Goal: Task Accomplishment & Management: Use online tool/utility

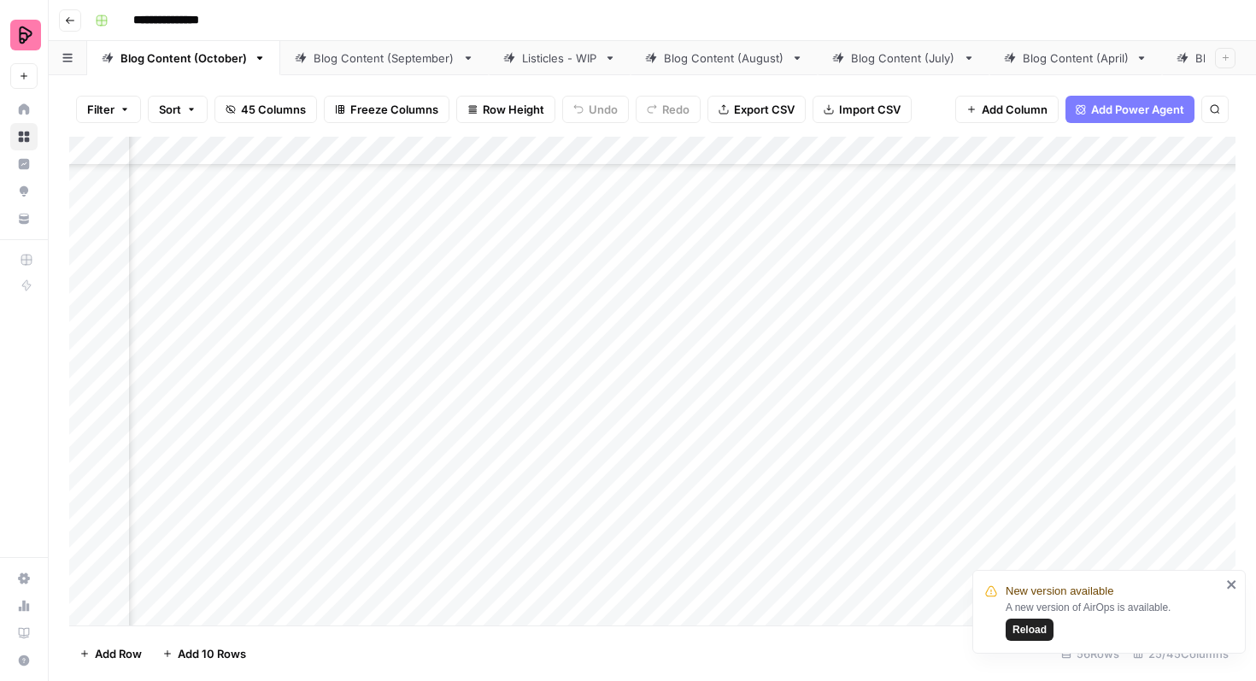
scroll to position [0, 1583]
click at [1026, 626] on span "Reload" at bounding box center [1030, 629] width 34 height 15
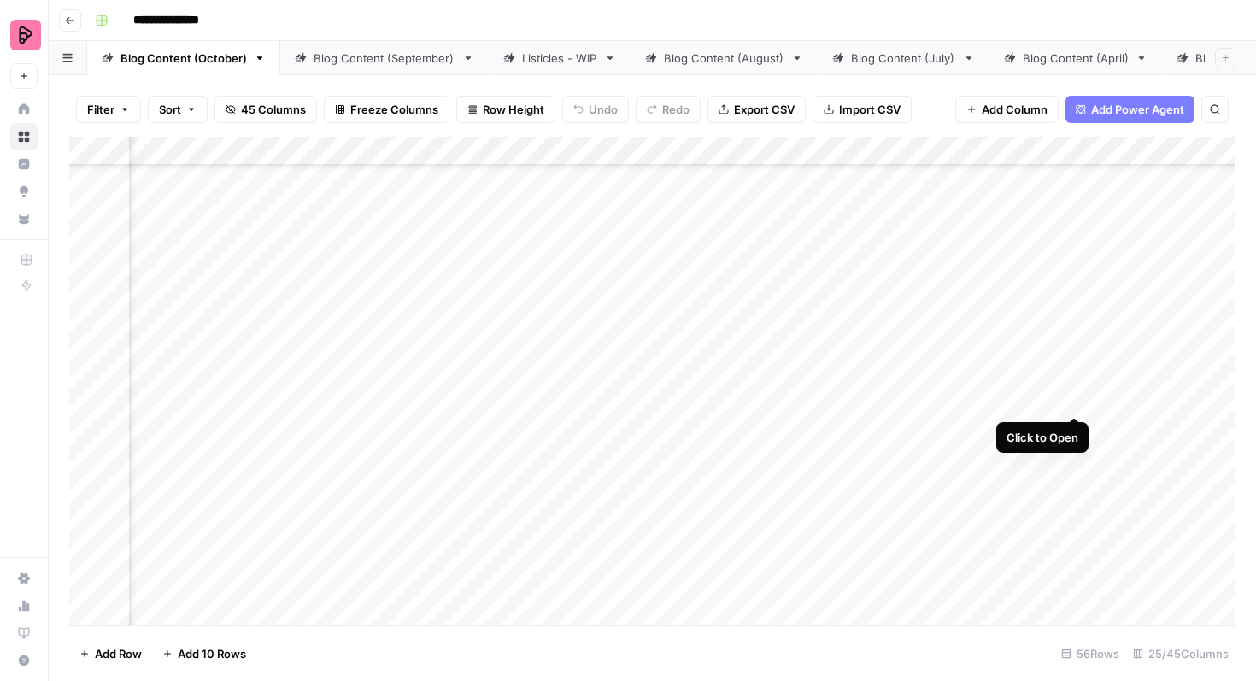
click at [1071, 383] on div "Add Column" at bounding box center [652, 381] width 1166 height 489
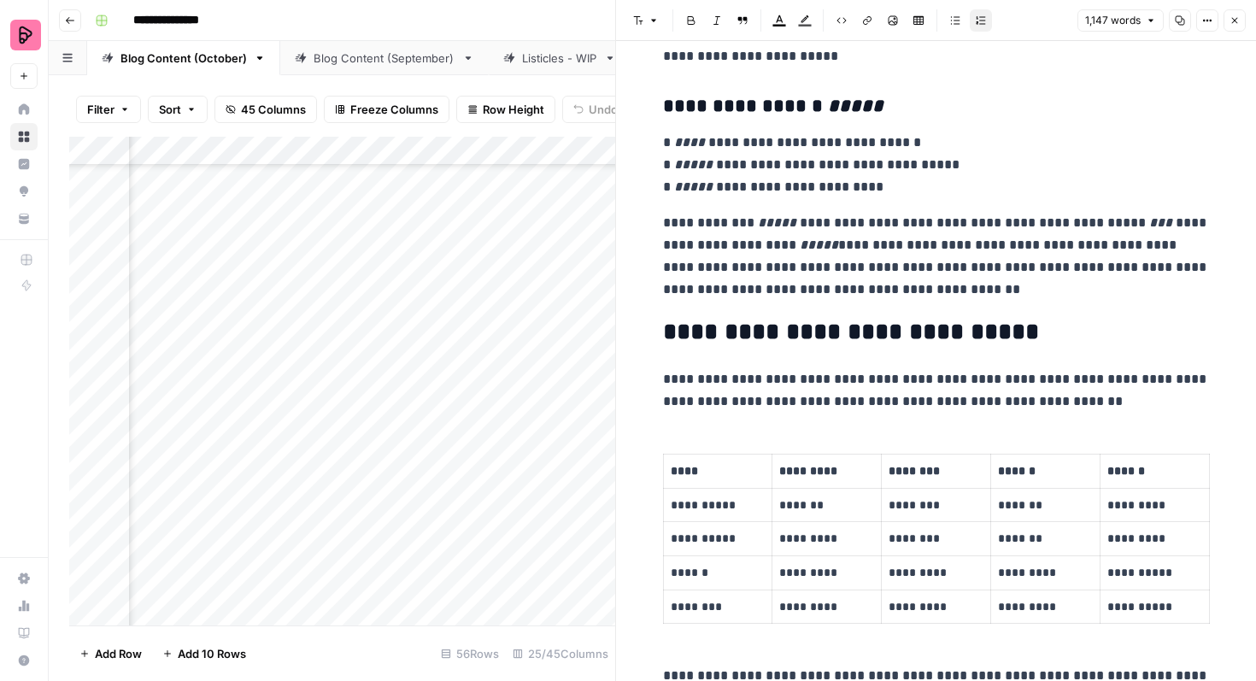
scroll to position [1375, 0]
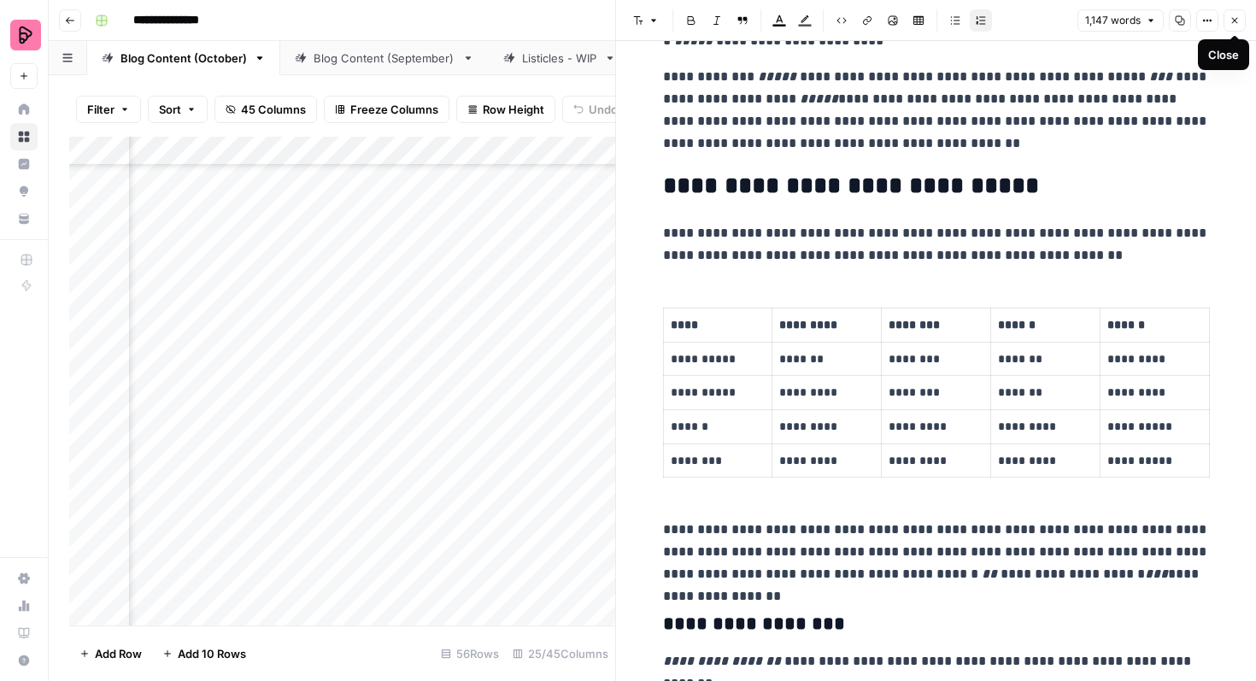
click at [1234, 26] on button "Close" at bounding box center [1235, 20] width 22 height 22
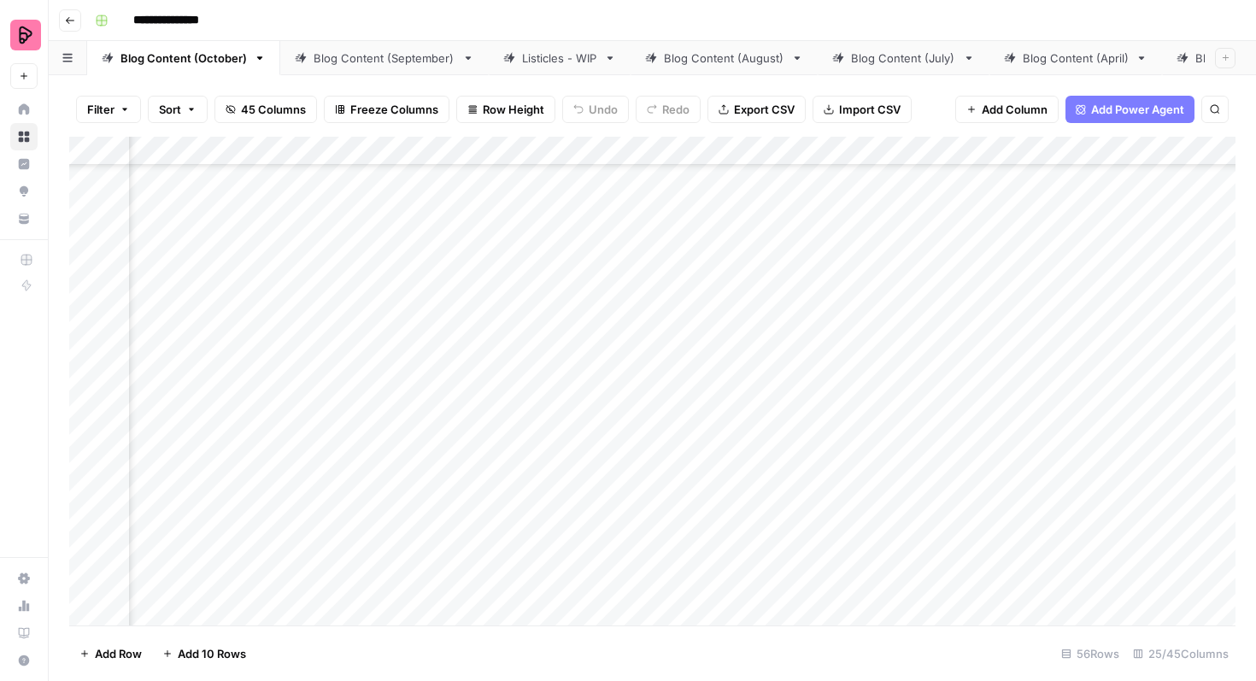
click at [561, 388] on div "Add Column" at bounding box center [652, 381] width 1166 height 489
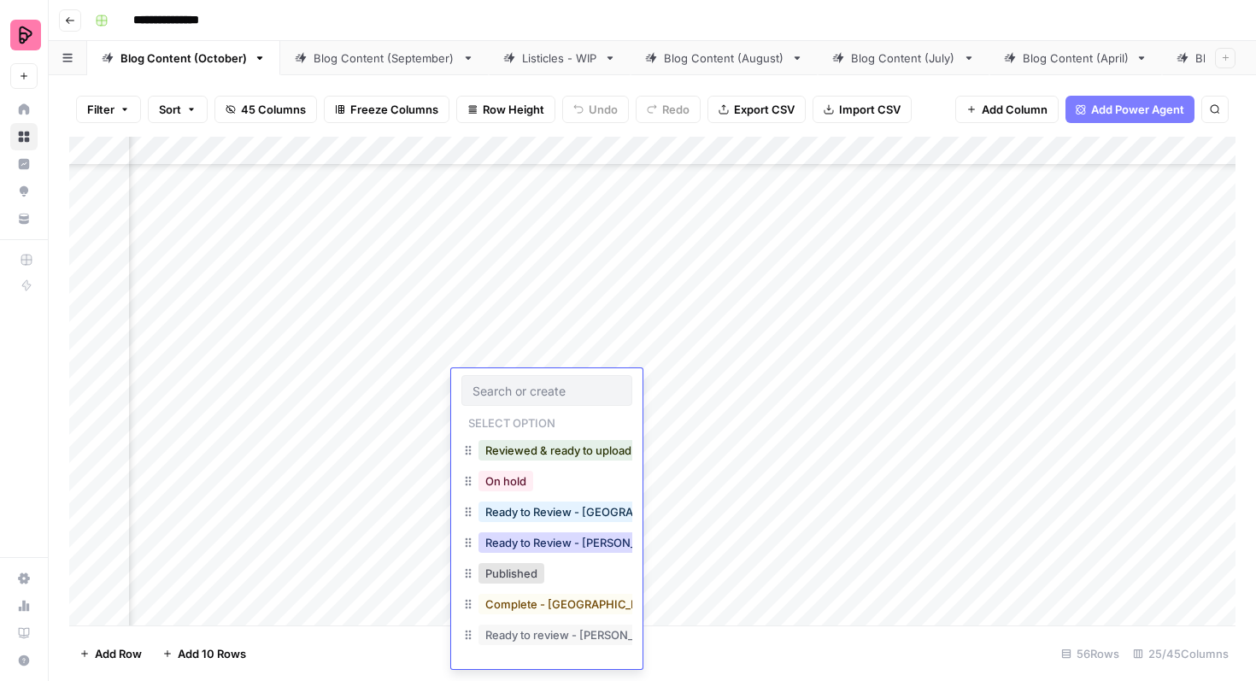
click at [569, 538] on button "Ready to Review - [PERSON_NAME]" at bounding box center [580, 542] width 202 height 21
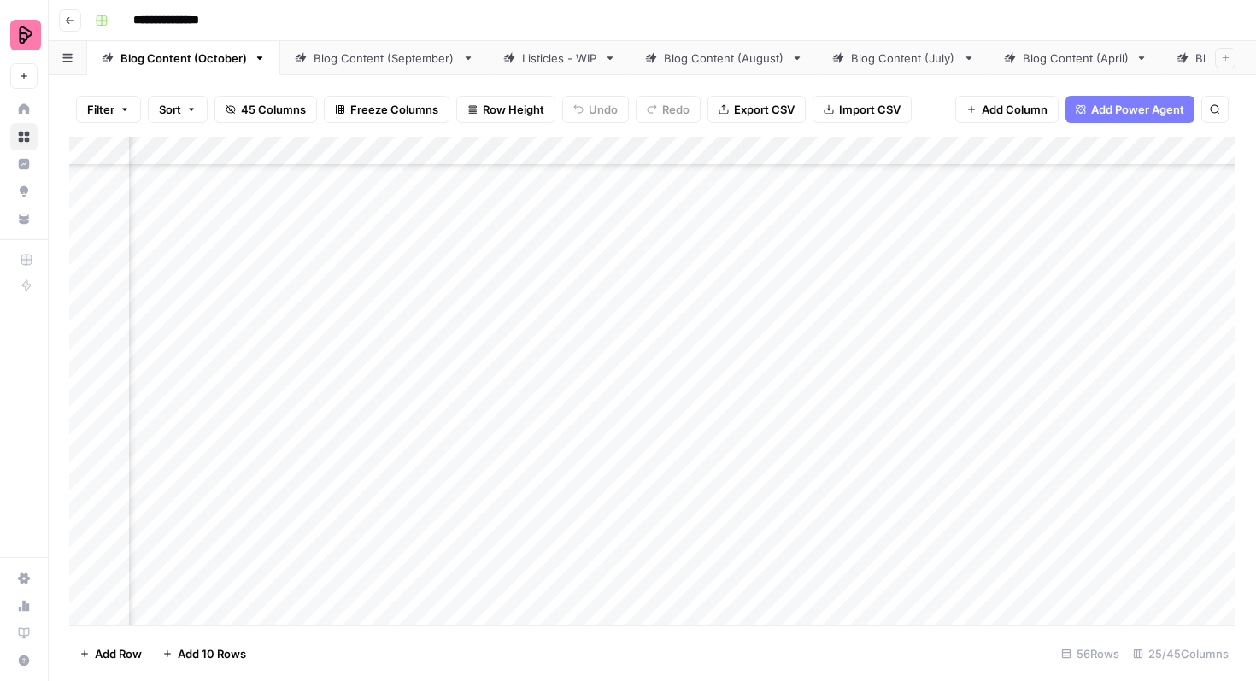
click at [1070, 426] on div "Add Column" at bounding box center [652, 381] width 1166 height 489
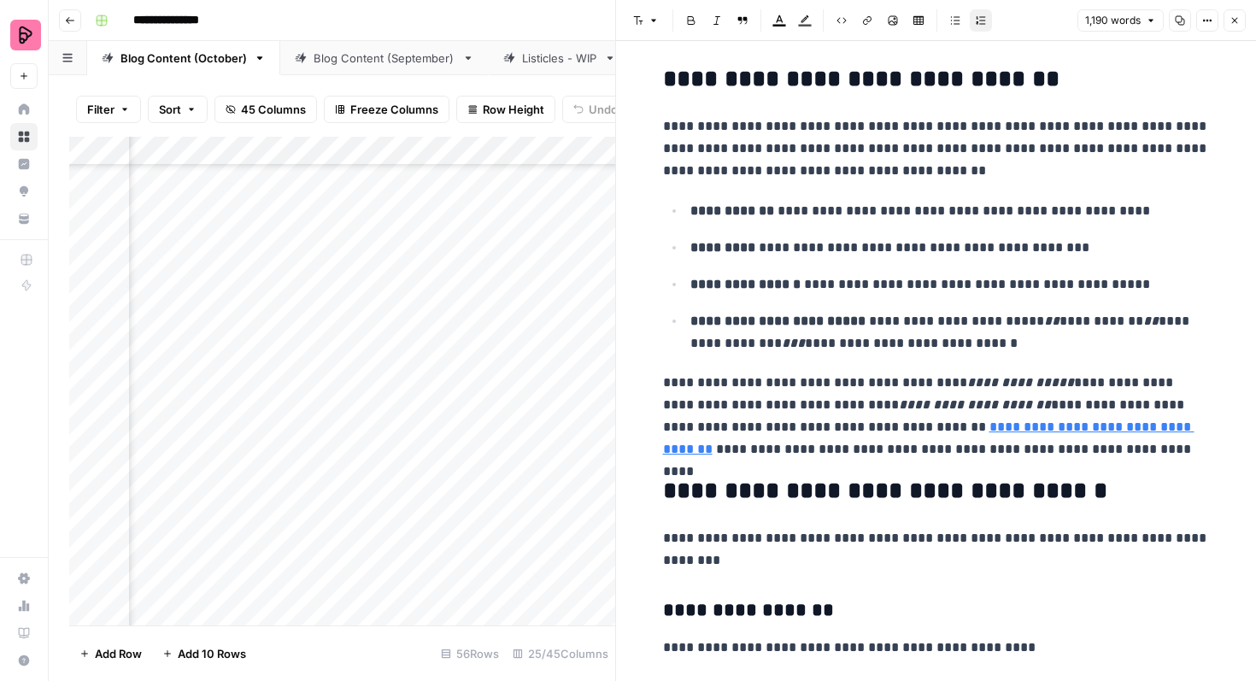
scroll to position [1641, 0]
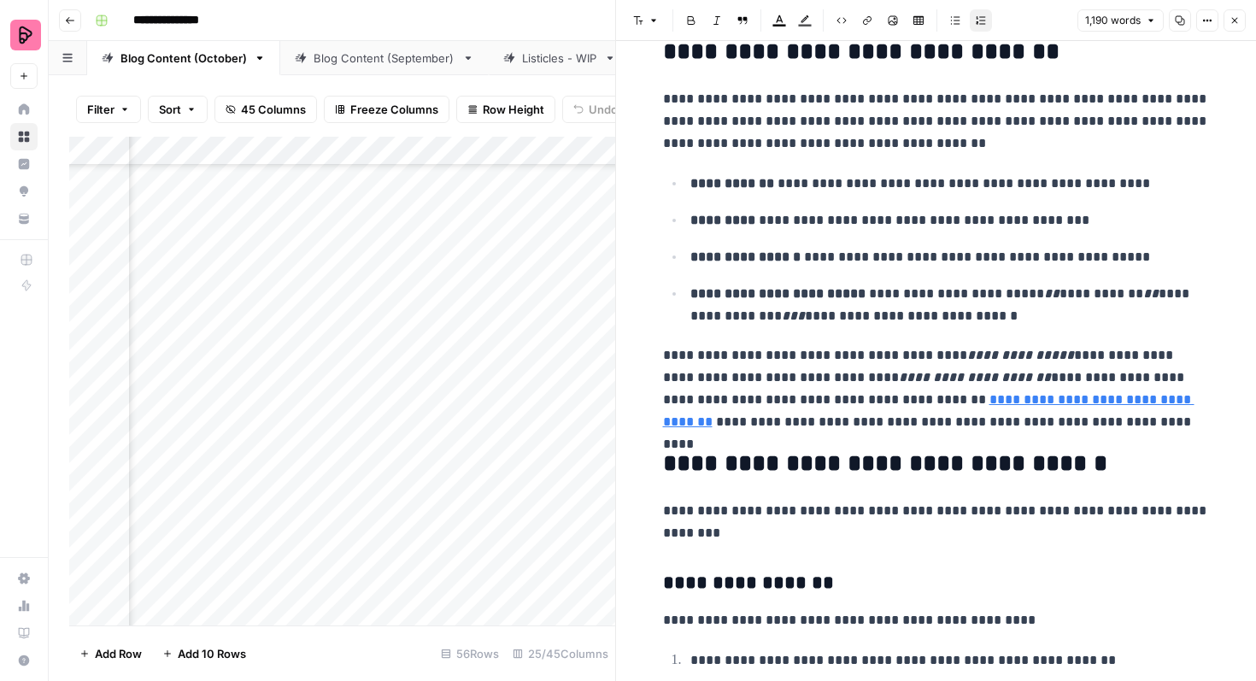
click at [1243, 26] on button "Close" at bounding box center [1235, 20] width 22 height 22
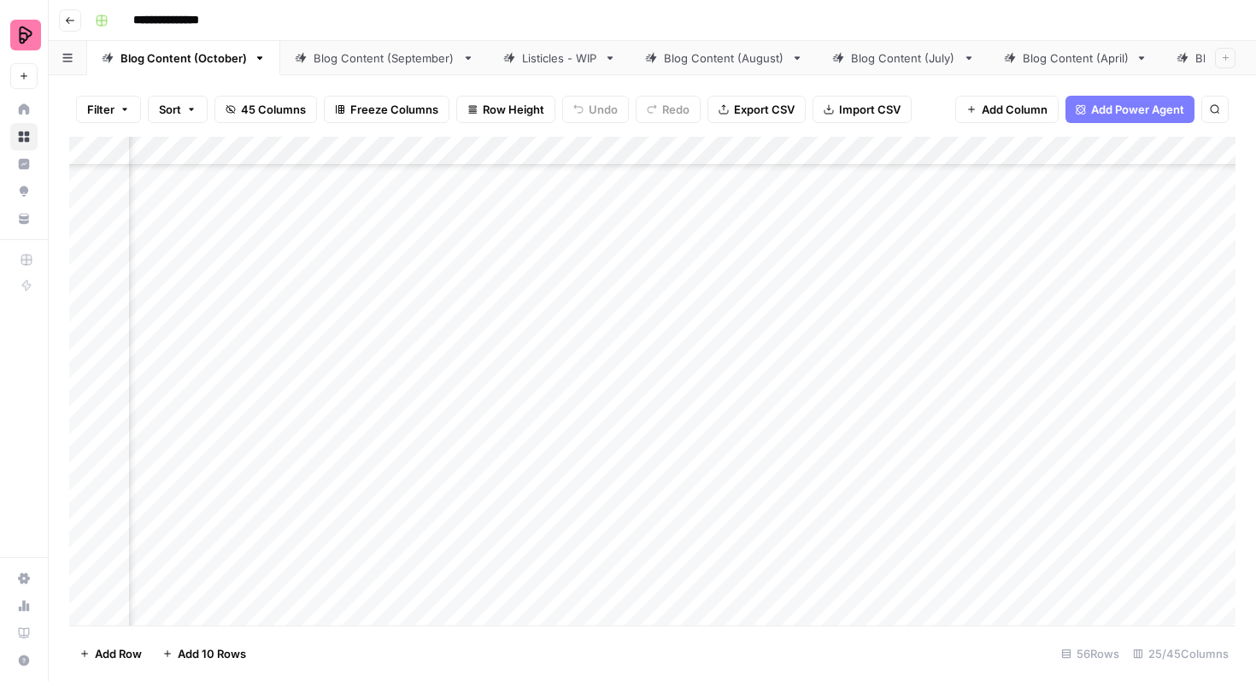
click at [546, 440] on div "Add Column" at bounding box center [652, 381] width 1166 height 489
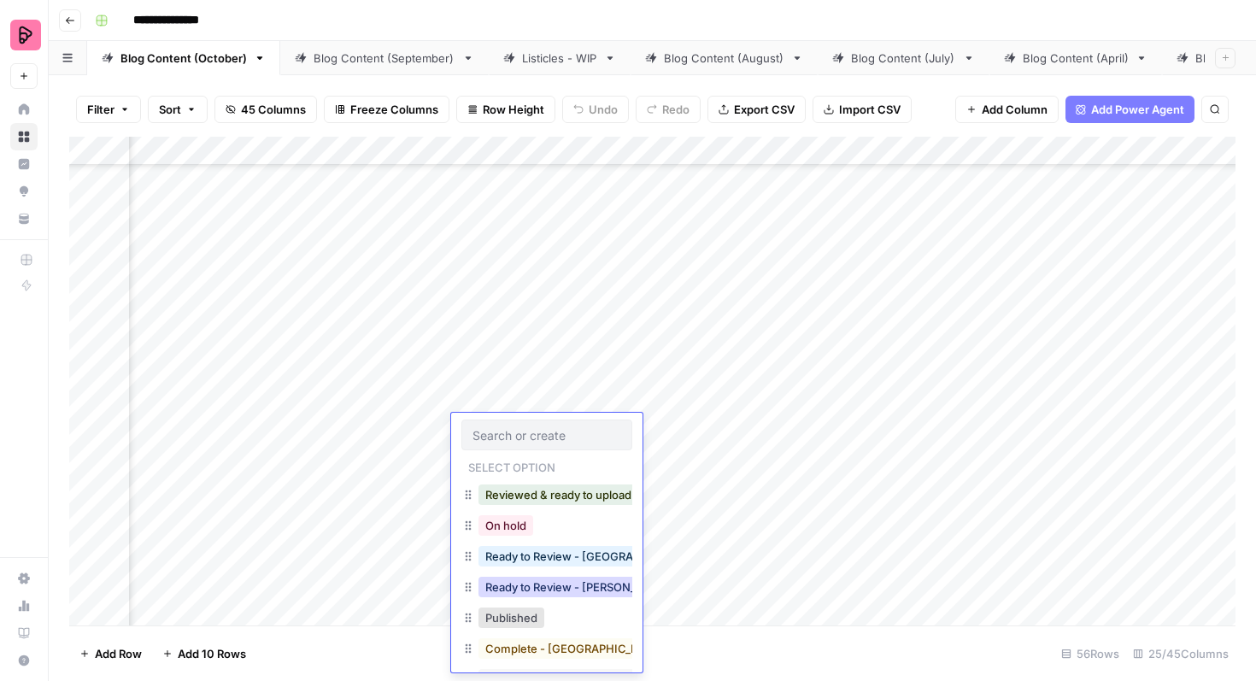
click at [555, 582] on button "Ready to Review - [PERSON_NAME]" at bounding box center [580, 587] width 202 height 21
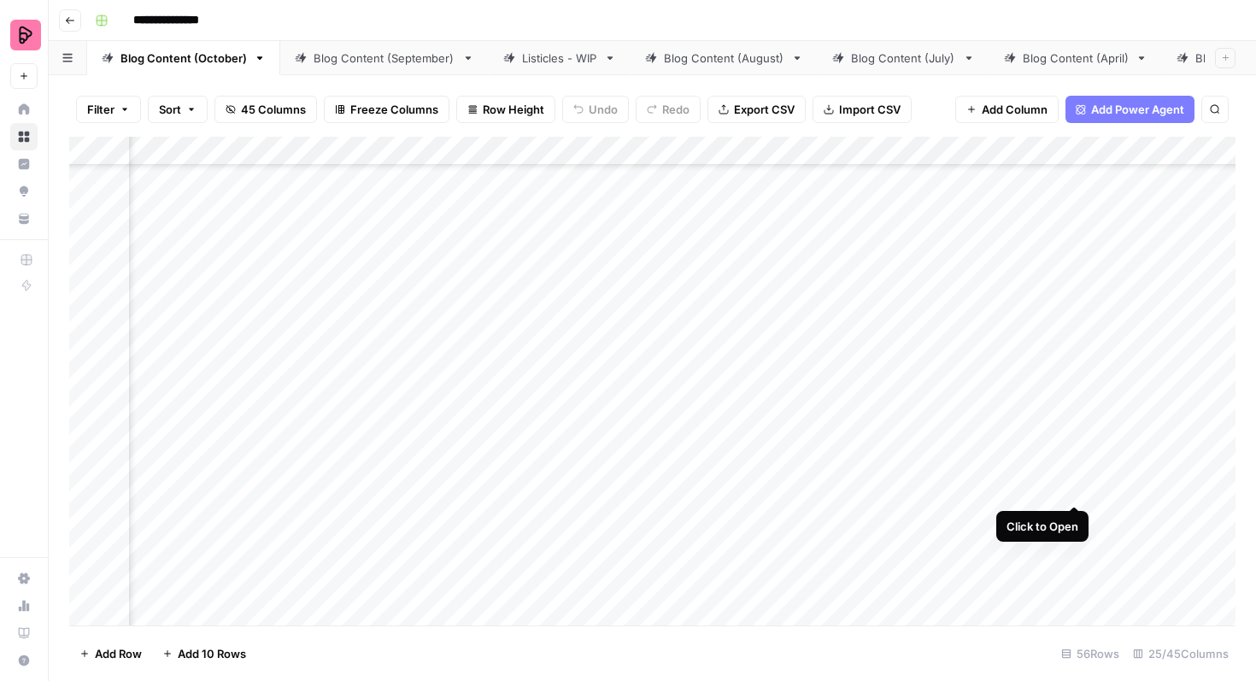
click at [1071, 473] on div "Add Column" at bounding box center [652, 381] width 1166 height 489
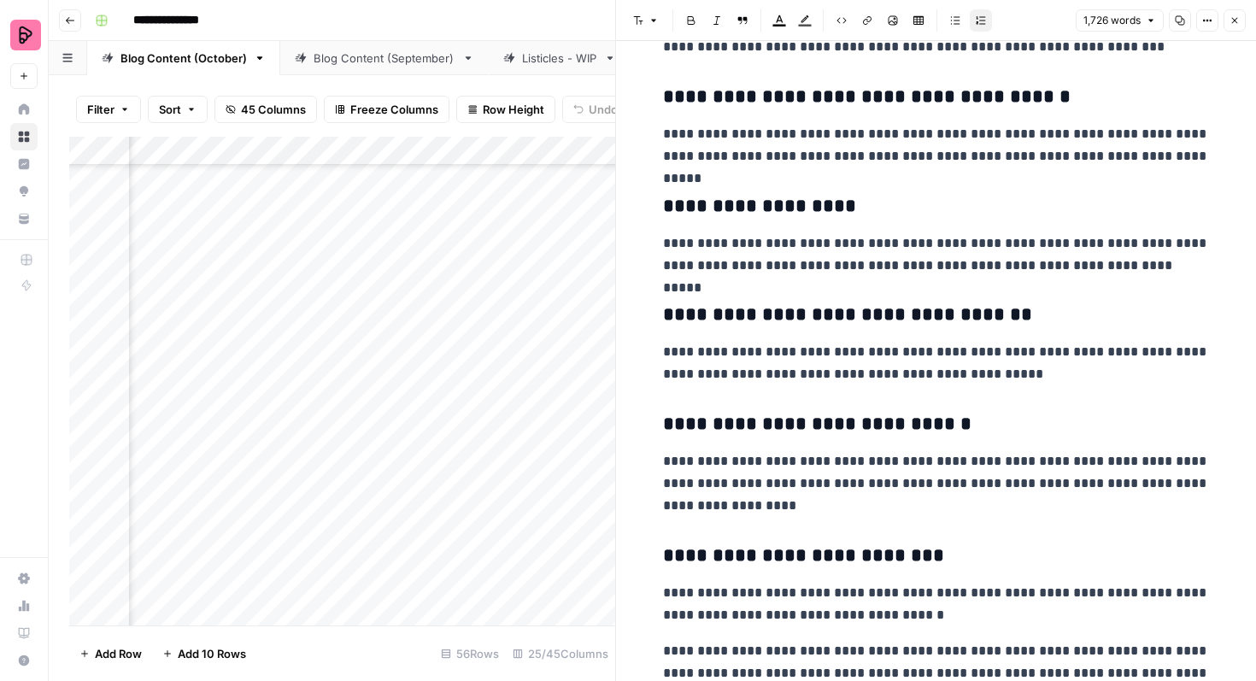
scroll to position [965, 0]
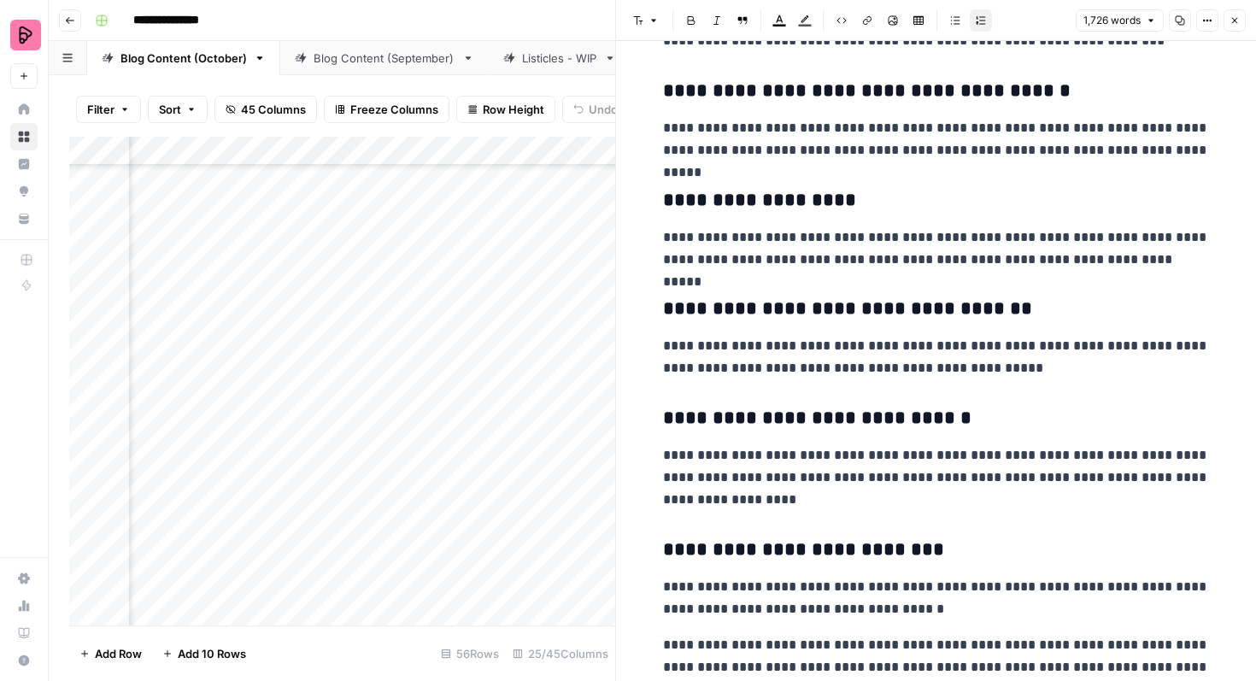
click at [1238, 22] on icon "button" at bounding box center [1235, 20] width 10 height 10
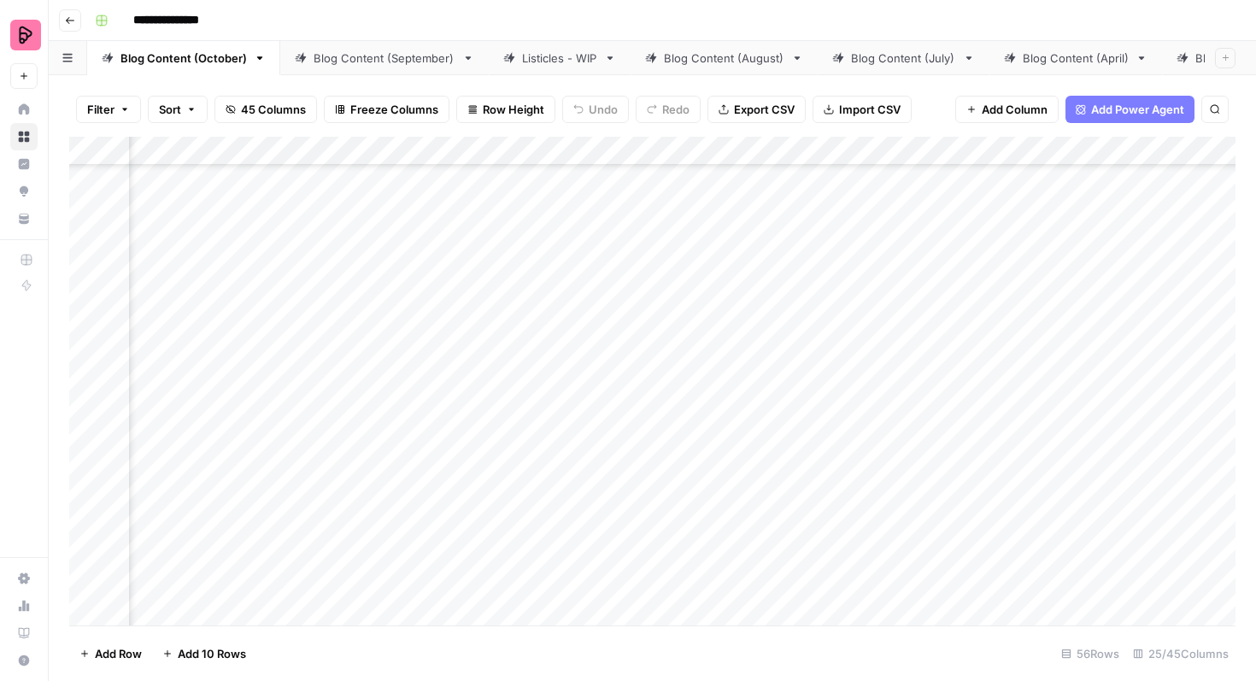
click at [523, 489] on div "Add Column" at bounding box center [652, 381] width 1166 height 489
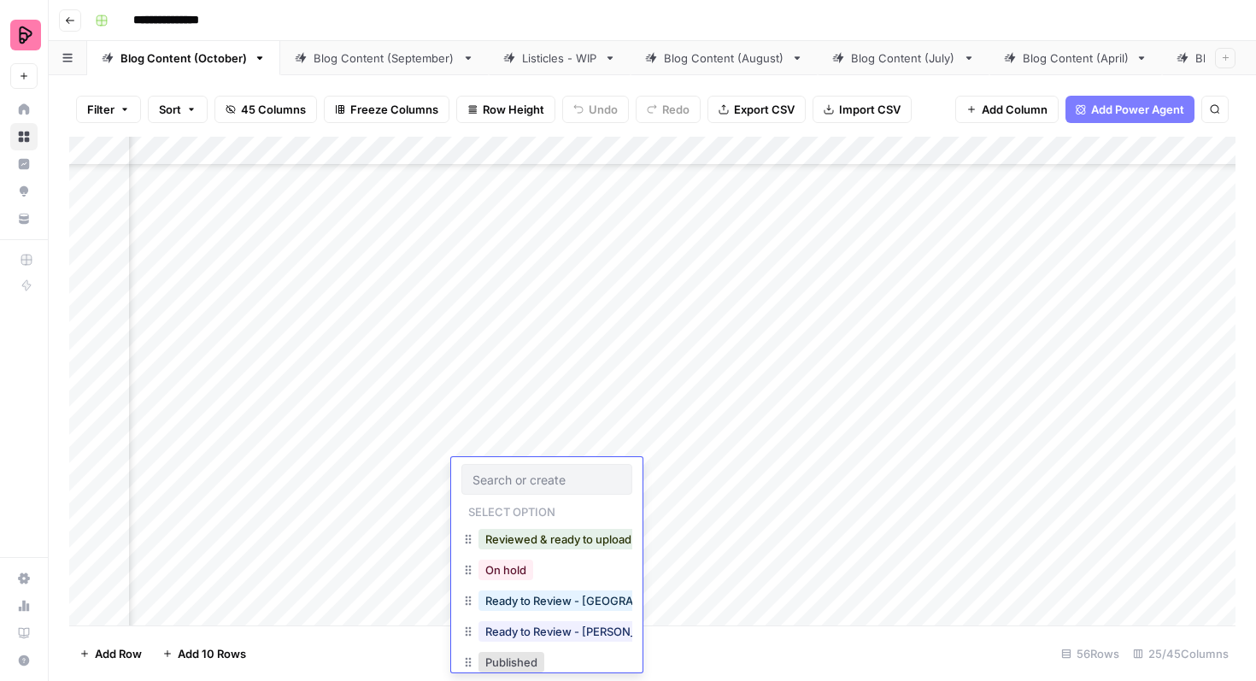
click at [523, 489] on div at bounding box center [546, 479] width 171 height 31
click at [549, 623] on button "Ready to Review - [PERSON_NAME]" at bounding box center [580, 631] width 202 height 21
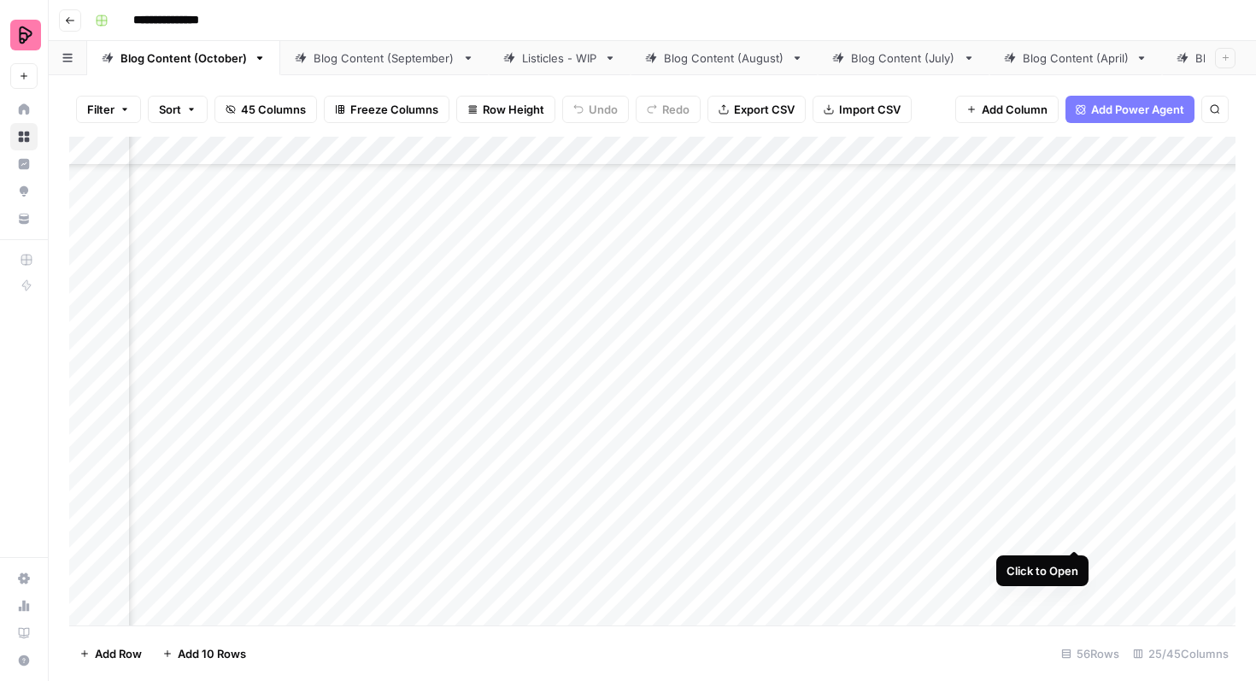
click at [1073, 515] on div "Add Column" at bounding box center [652, 381] width 1166 height 489
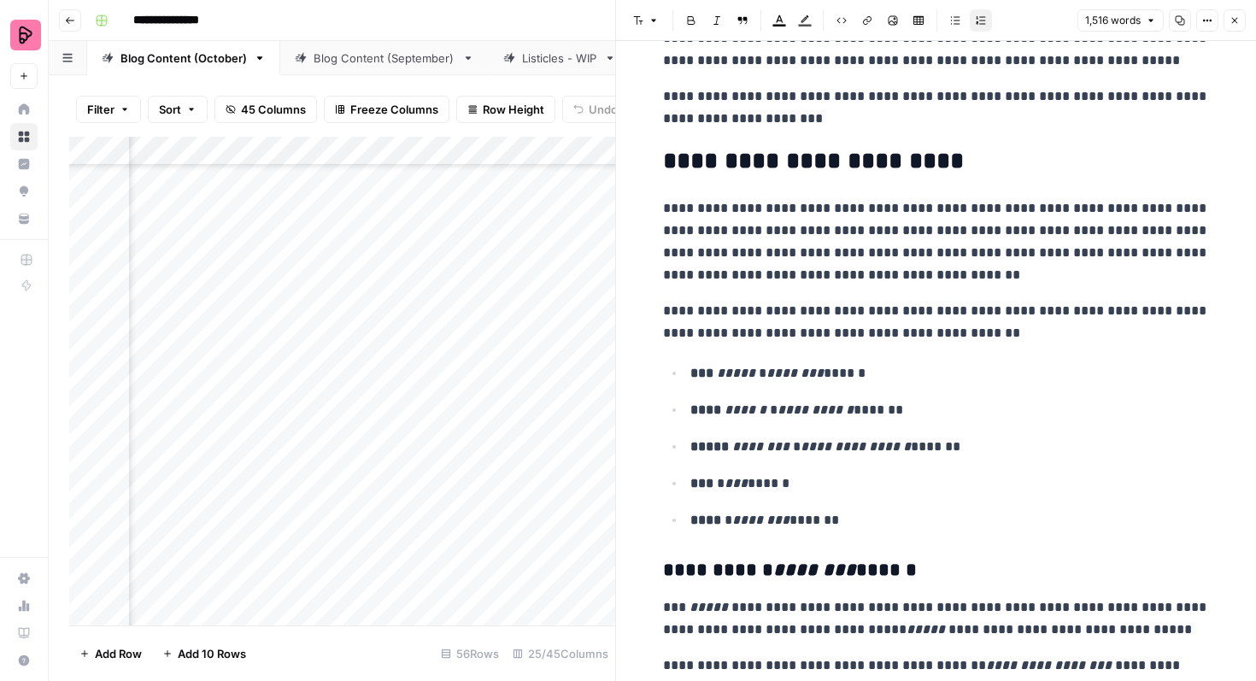
scroll to position [481, 0]
click at [1236, 21] on icon "button" at bounding box center [1235, 20] width 10 height 10
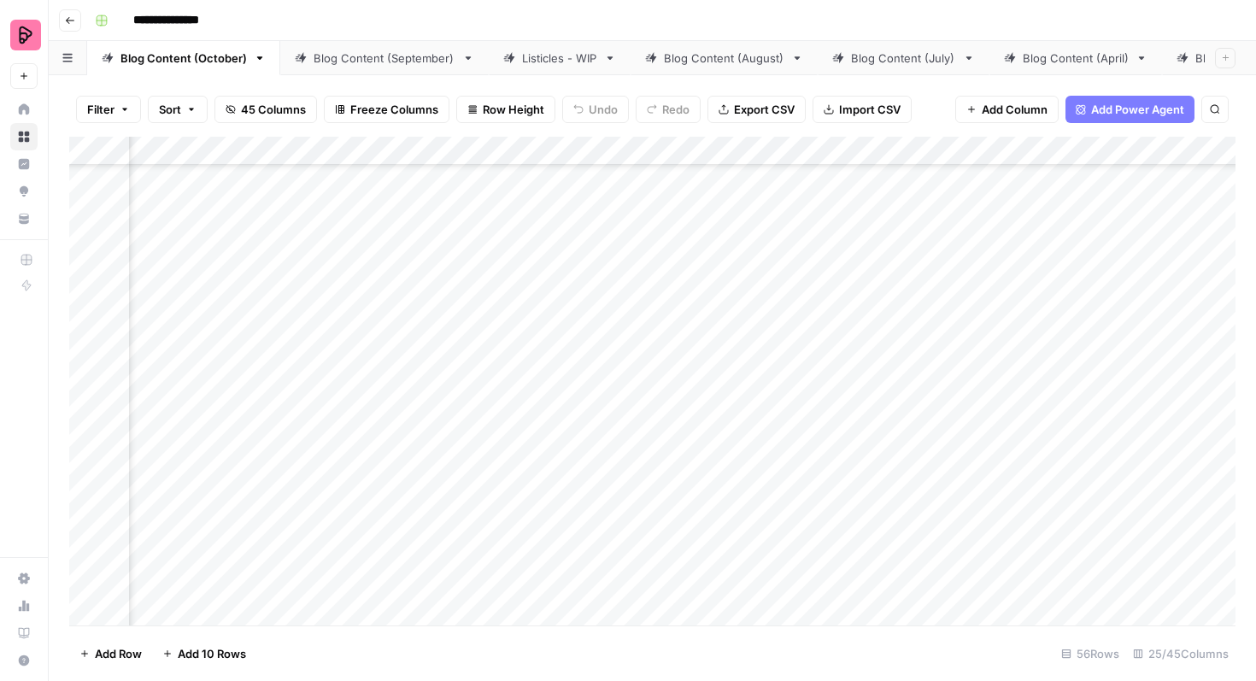
click at [555, 521] on div "Add Column" at bounding box center [652, 381] width 1166 height 489
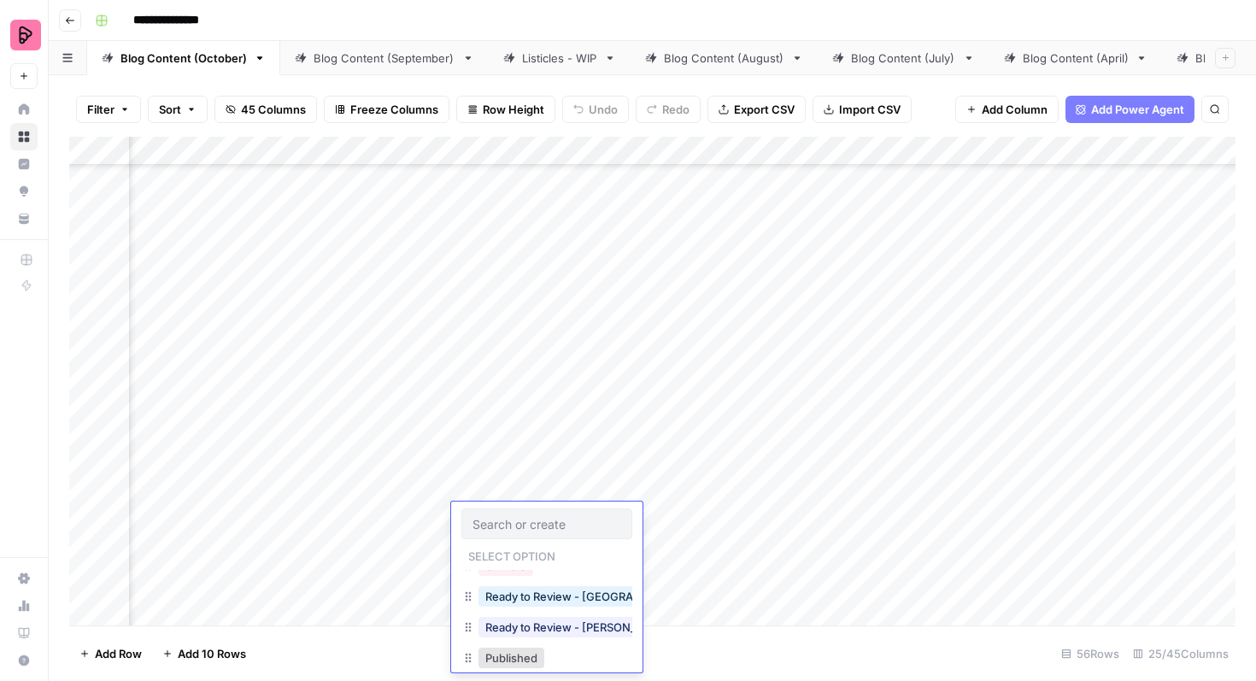
scroll to position [58, 0]
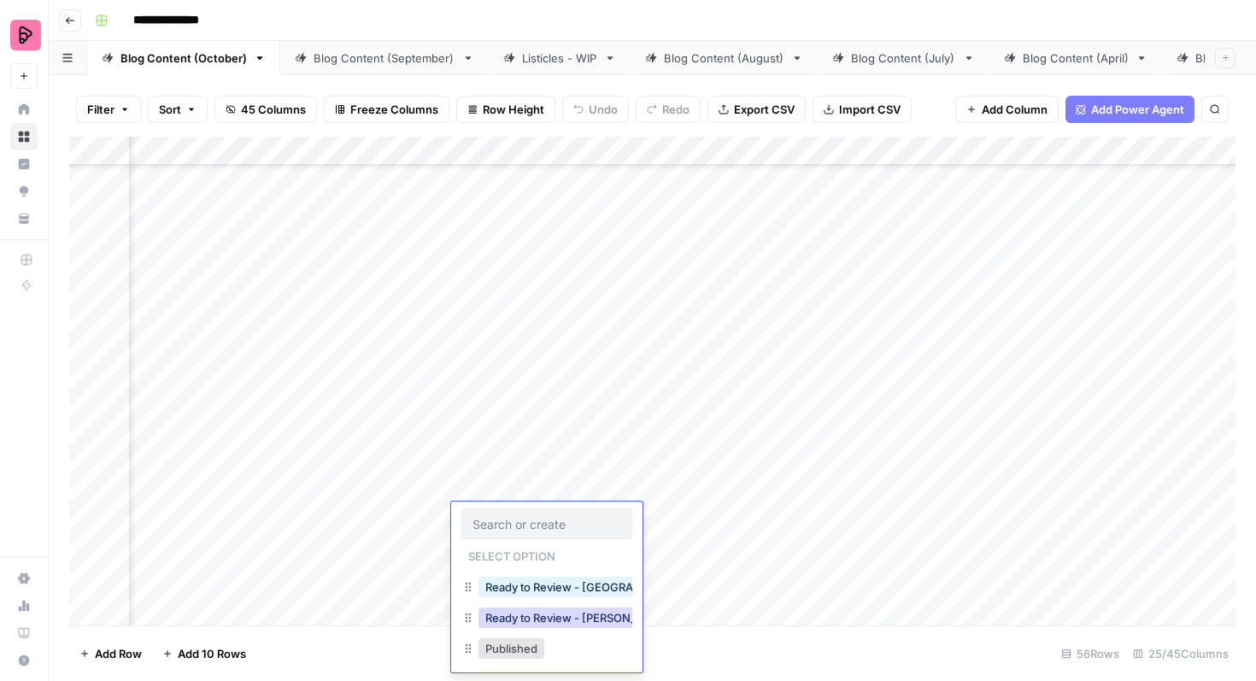
click at [556, 622] on button "Ready to Review - [PERSON_NAME]" at bounding box center [580, 618] width 202 height 21
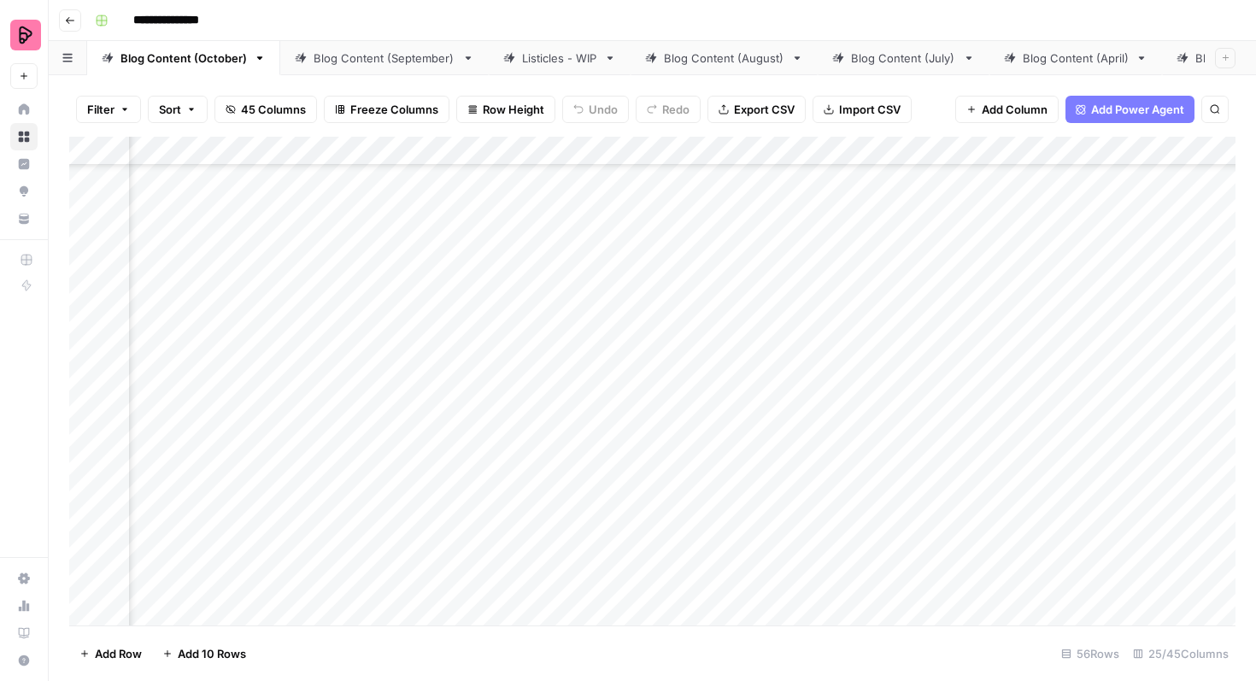
click at [581, 564] on div "Add Column" at bounding box center [652, 381] width 1166 height 489
click at [570, 567] on div "Add Column" at bounding box center [652, 381] width 1166 height 489
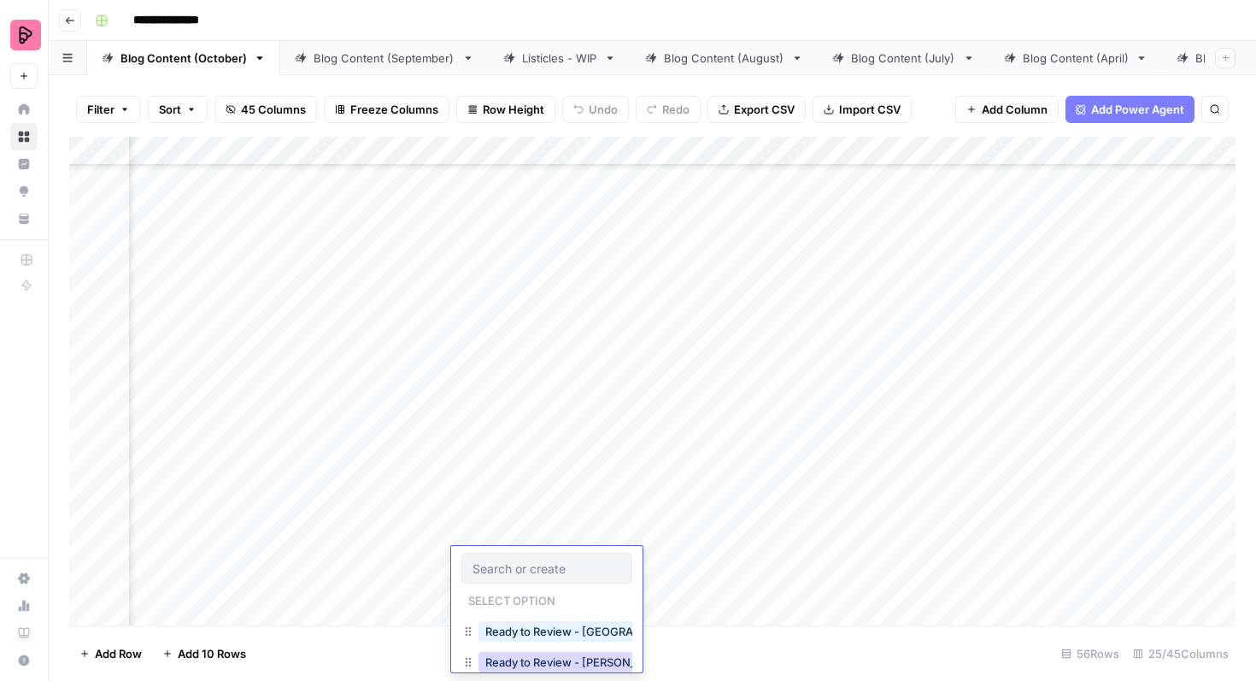
click at [561, 662] on button "Ready to Review - [PERSON_NAME]" at bounding box center [580, 662] width 202 height 21
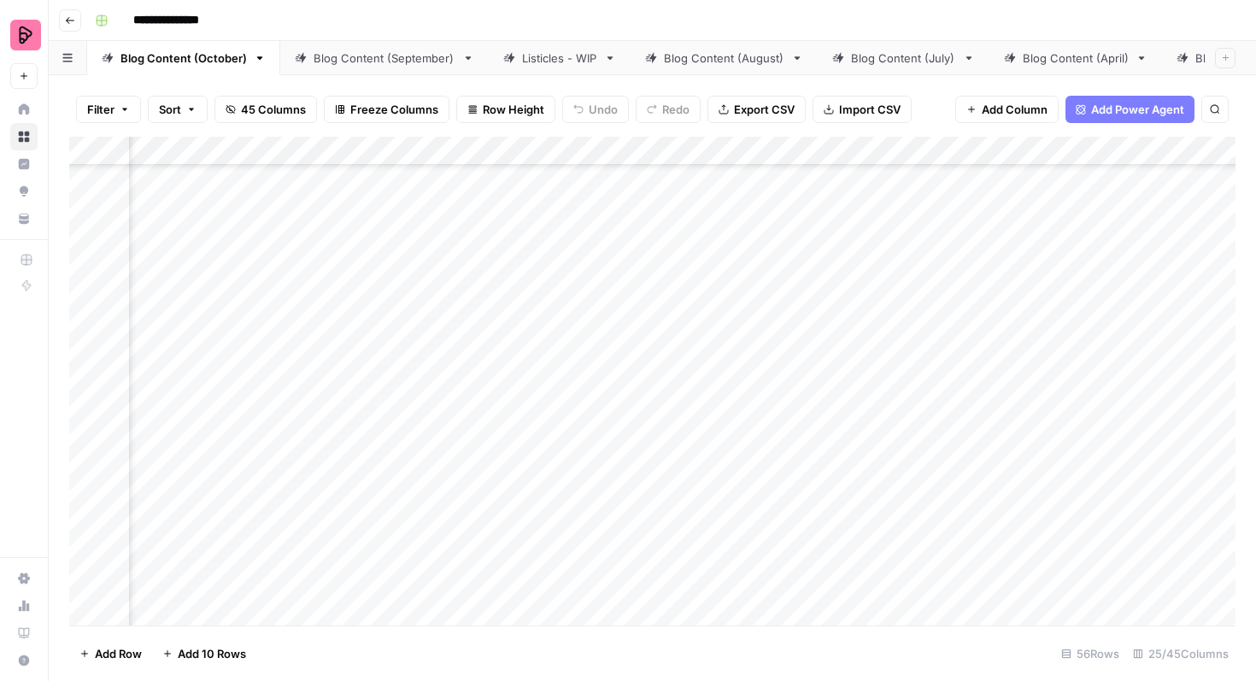
scroll to position [2056, 279]
